Goal: Navigation & Orientation: Find specific page/section

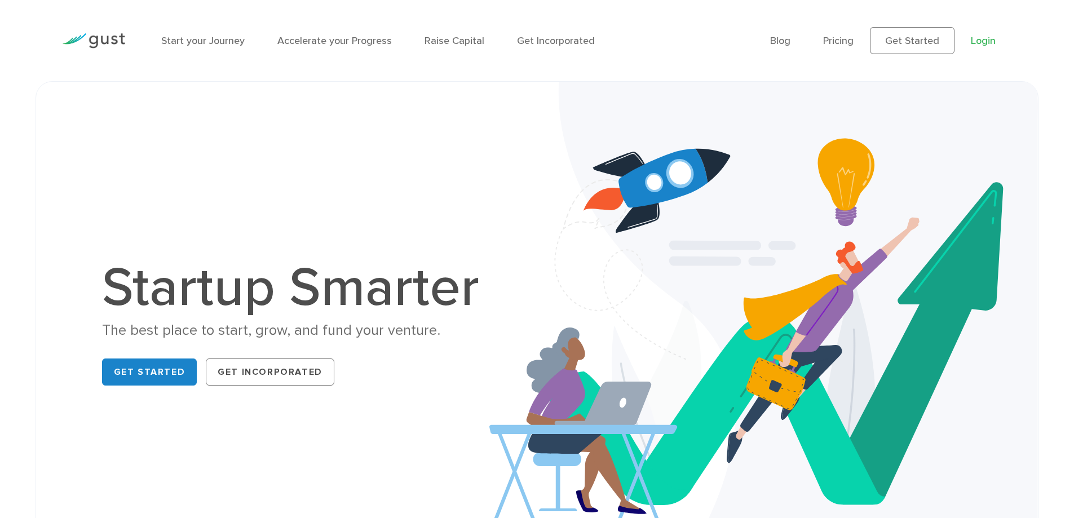
click at [991, 41] on link "Login" at bounding box center [983, 41] width 25 height 12
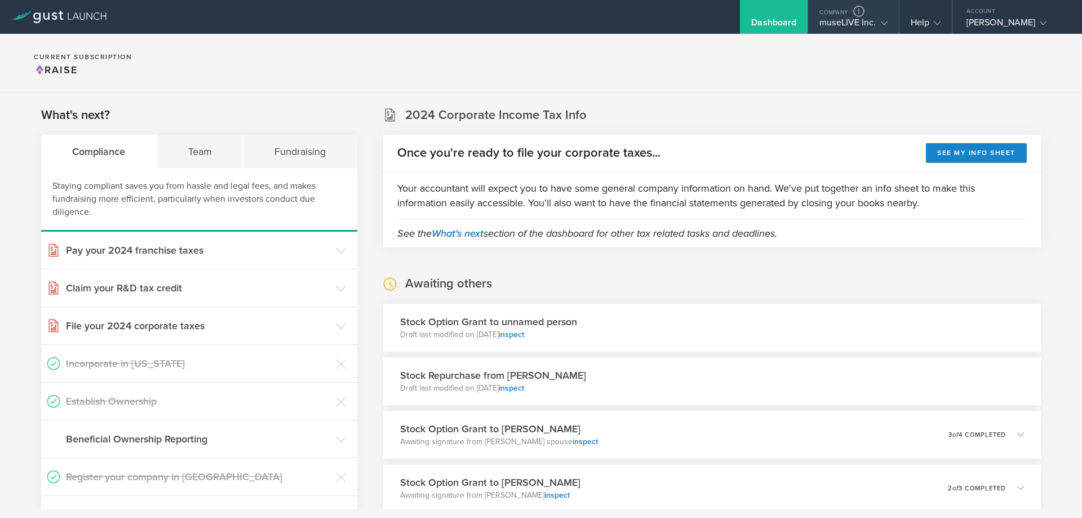
click at [838, 20] on div "museLIVE Inc." at bounding box center [854, 25] width 68 height 17
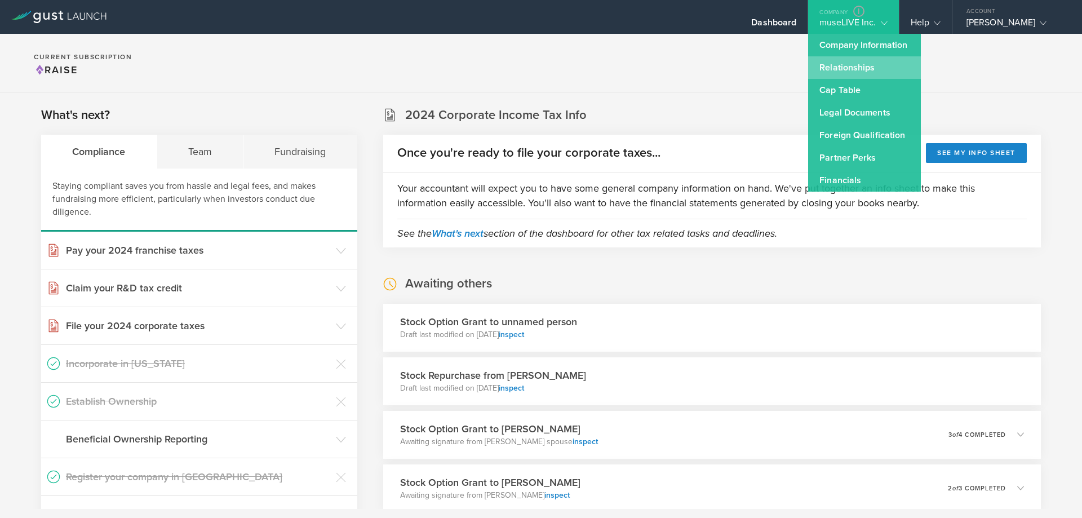
click at [849, 65] on link "Relationships" at bounding box center [864, 67] width 113 height 23
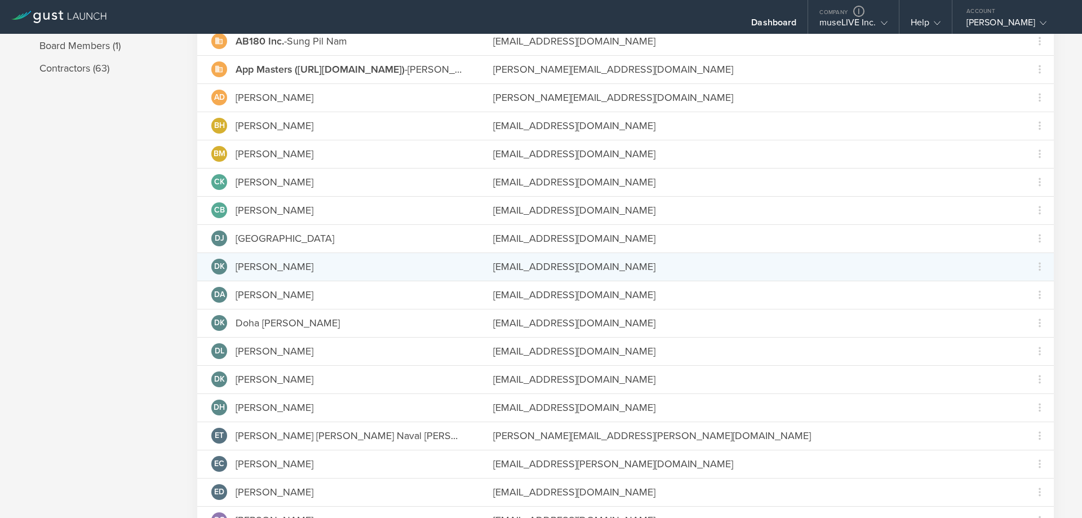
scroll to position [113, 0]
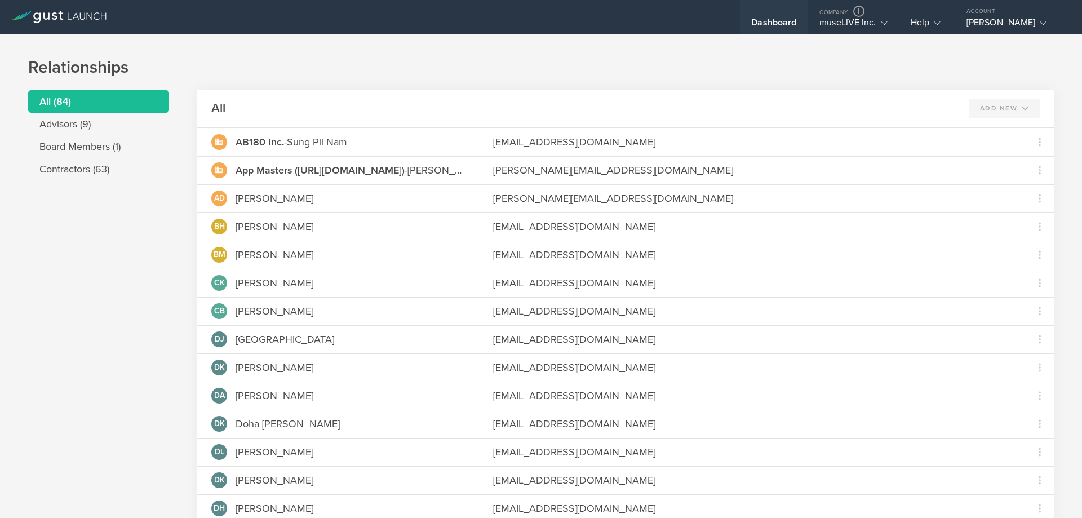
click at [773, 21] on div "Dashboard" at bounding box center [773, 25] width 45 height 17
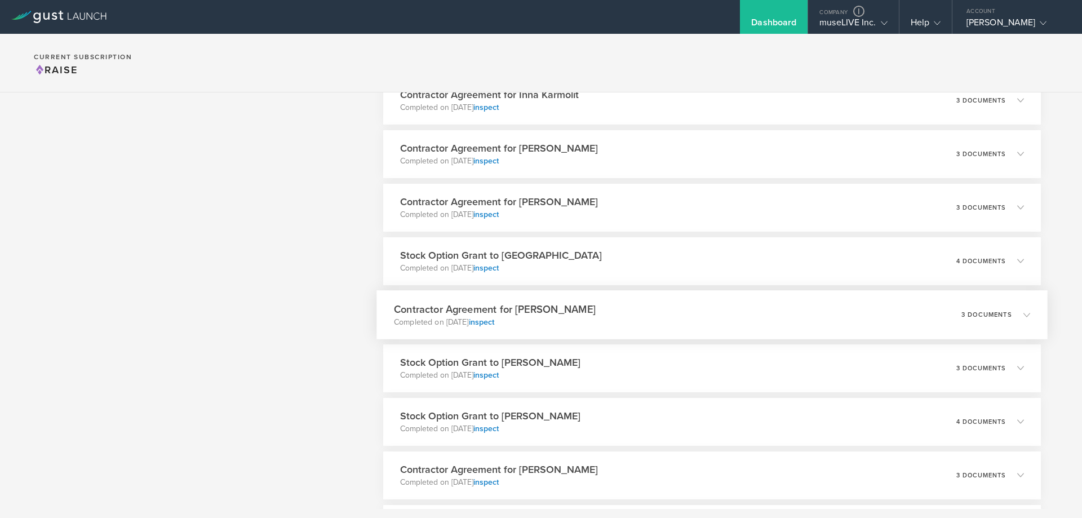
scroll to position [733, 0]
